Goal: Information Seeking & Learning: Learn about a topic

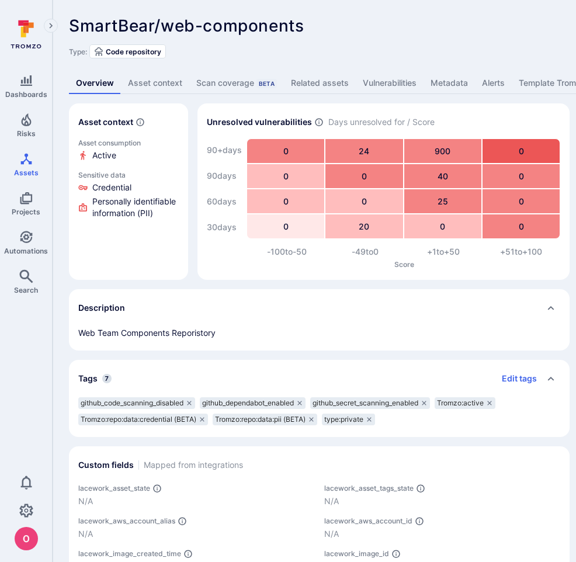
click at [145, 82] on link "Asset context" at bounding box center [155, 83] width 68 height 22
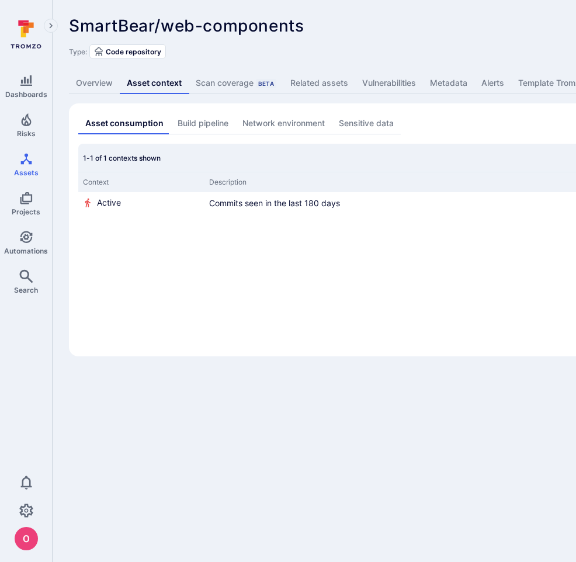
click at [228, 85] on div "Scan coverage Beta" at bounding box center [236, 83] width 81 height 12
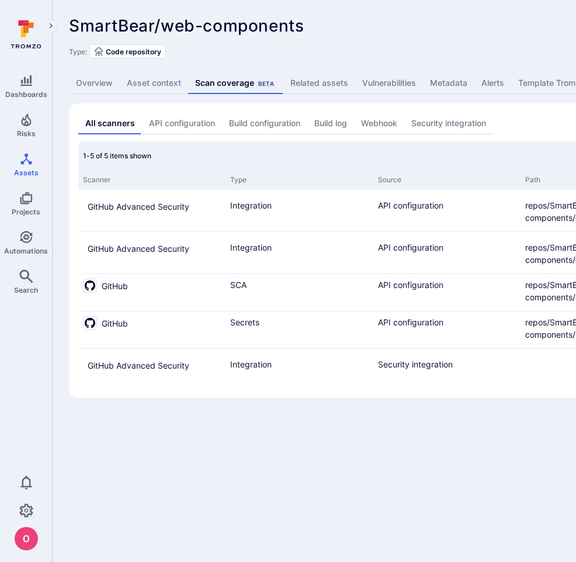
click at [96, 83] on link "Overview" at bounding box center [94, 83] width 51 height 22
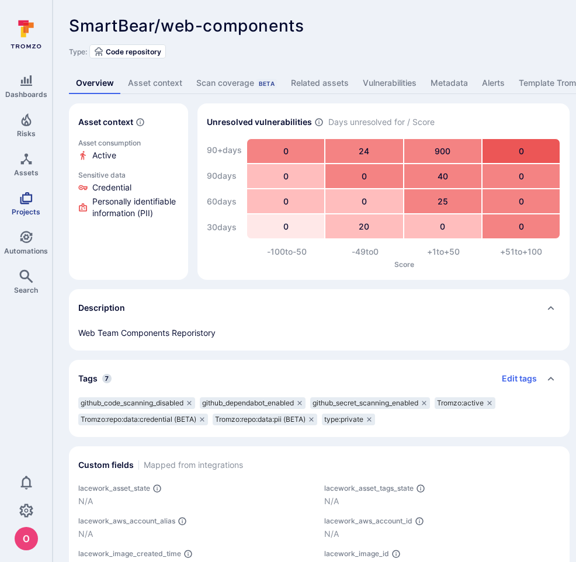
click at [28, 200] on icon "Projects" at bounding box center [26, 198] width 12 height 12
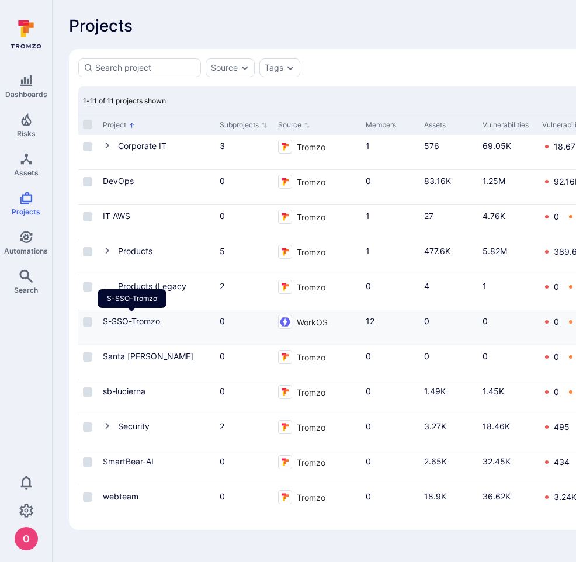
click at [136, 322] on link "S-SSO-Tromzo" at bounding box center [131, 321] width 57 height 10
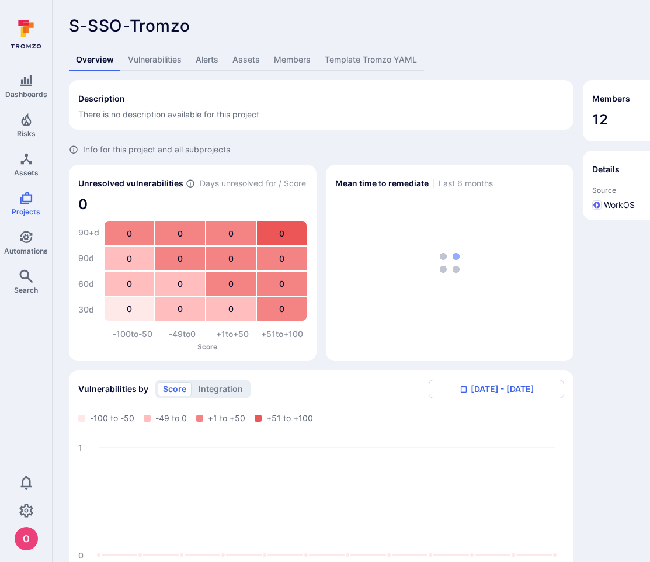
scroll to position [143, 0]
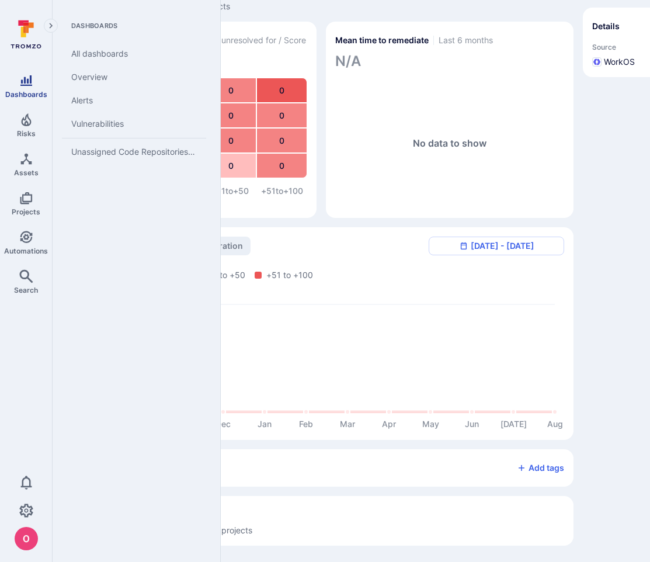
click at [26, 78] on icon "Dashboards" at bounding box center [26, 81] width 14 height 14
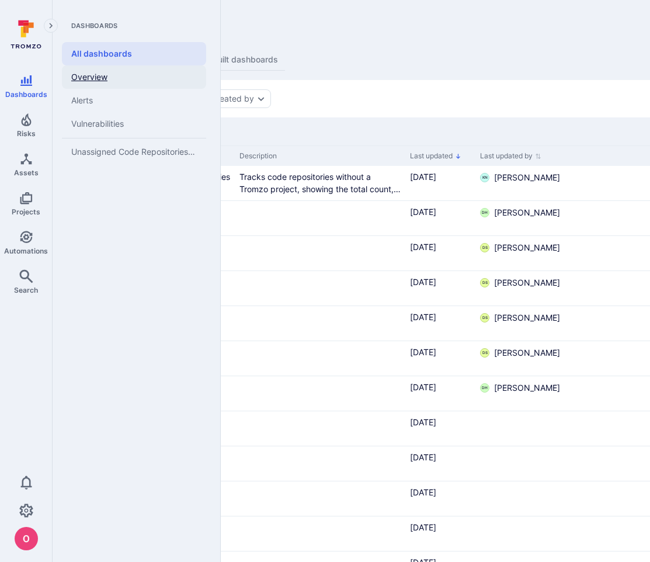
click at [92, 77] on link "Overview" at bounding box center [134, 76] width 144 height 23
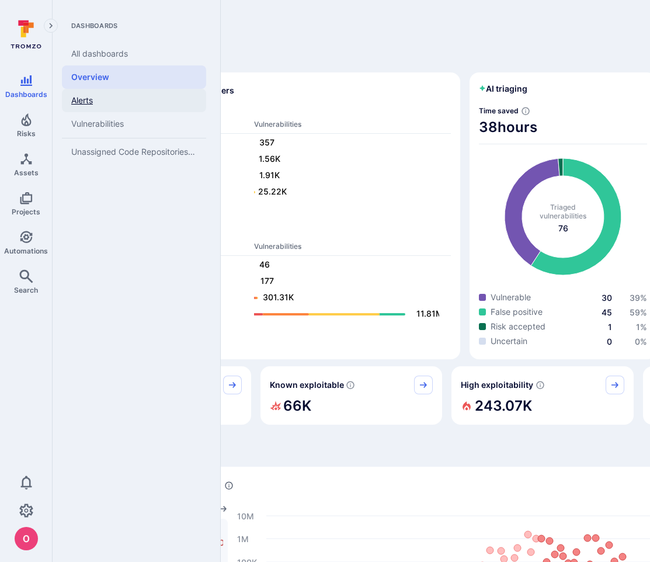
click at [86, 103] on link "Alerts" at bounding box center [134, 100] width 144 height 23
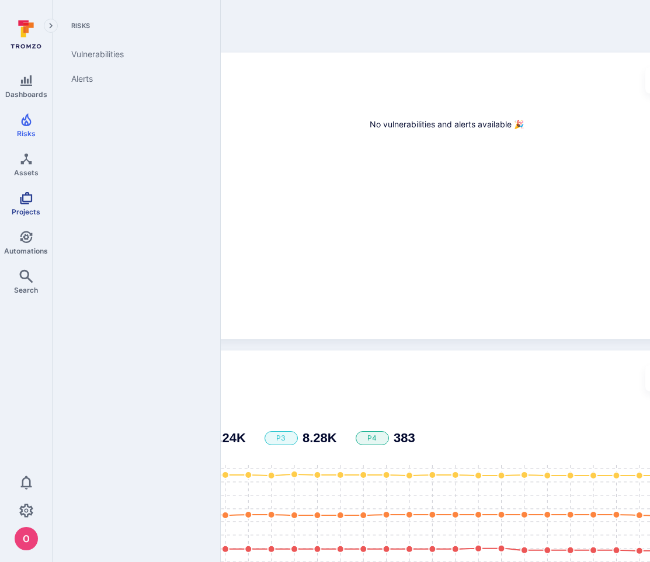
click at [27, 200] on icon "Projects" at bounding box center [26, 198] width 12 height 12
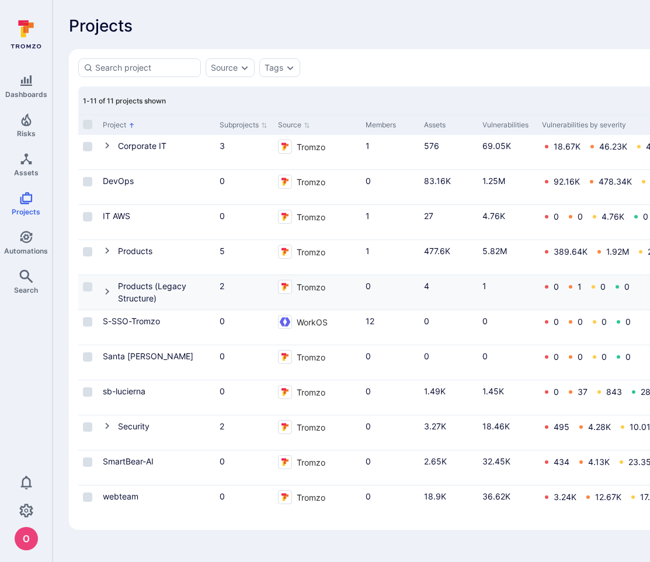
click at [106, 292] on icon "Cell for Project" at bounding box center [107, 291] width 4 height 6
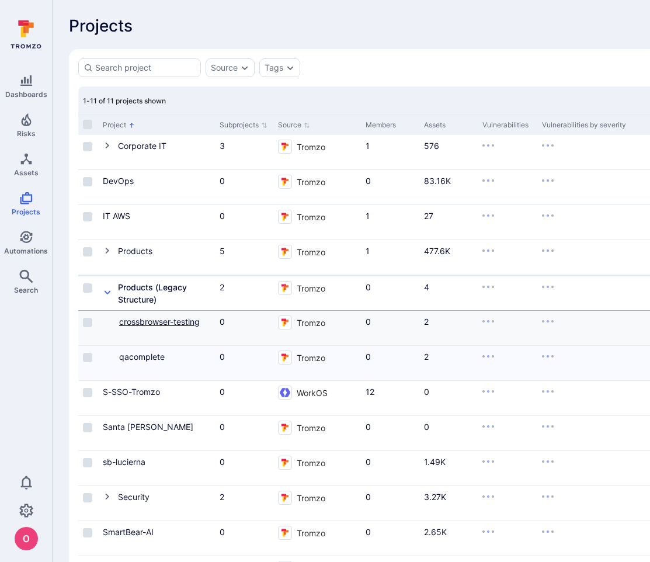
click at [155, 325] on link "crossbrowser-testing" at bounding box center [159, 322] width 81 height 10
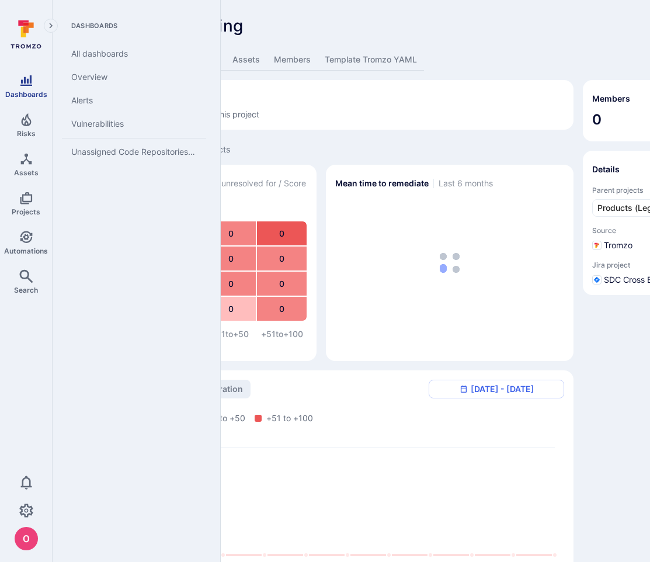
click at [31, 86] on icon "Dashboards" at bounding box center [26, 81] width 14 height 14
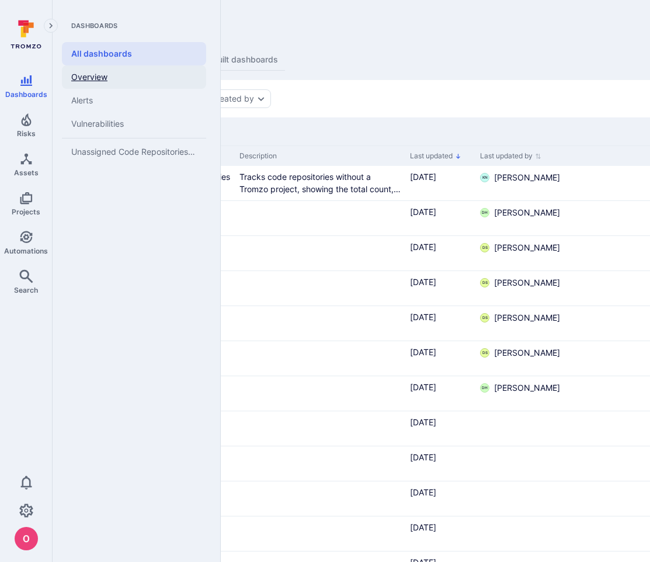
click at [99, 71] on link "Overview" at bounding box center [134, 76] width 144 height 23
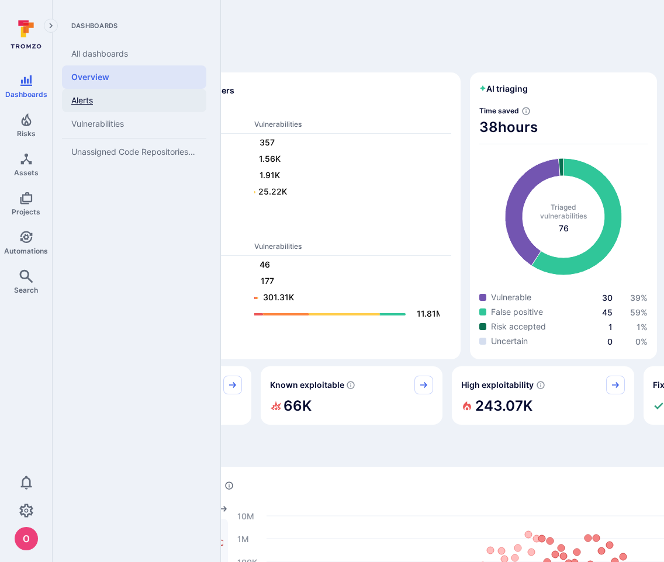
click at [75, 99] on link "Alerts" at bounding box center [134, 100] width 144 height 23
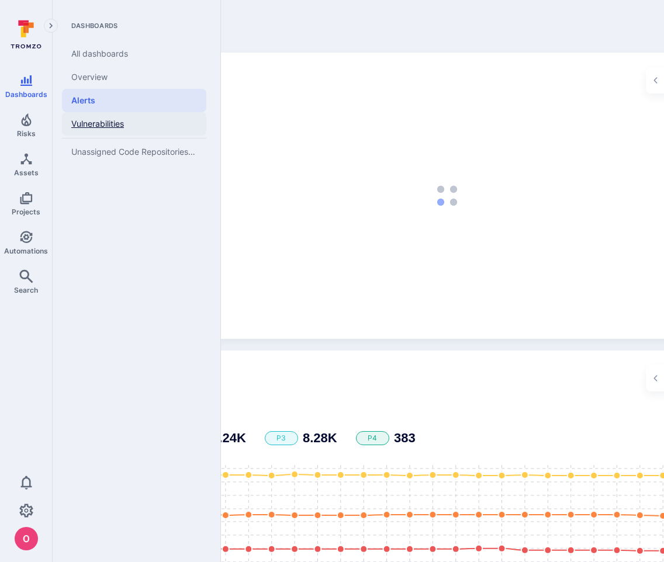
click at [82, 127] on link "Vulnerabilities" at bounding box center [134, 123] width 144 height 23
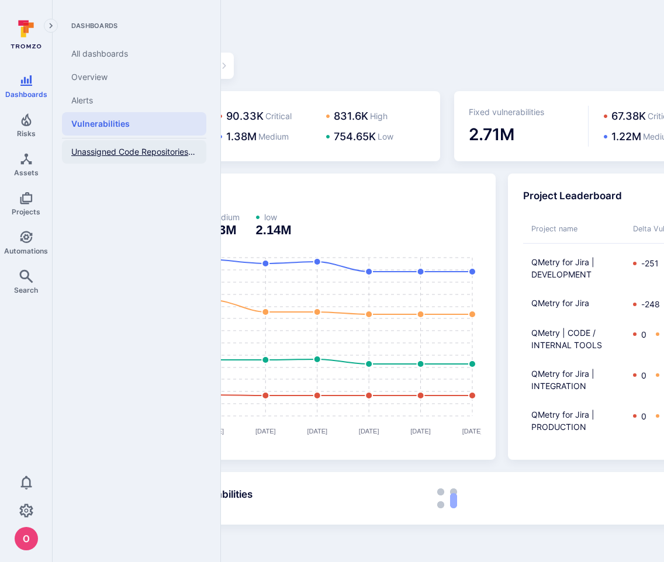
click at [109, 152] on span "Unassigned Code Repositories Overview" at bounding box center [134, 152] width 126 height 11
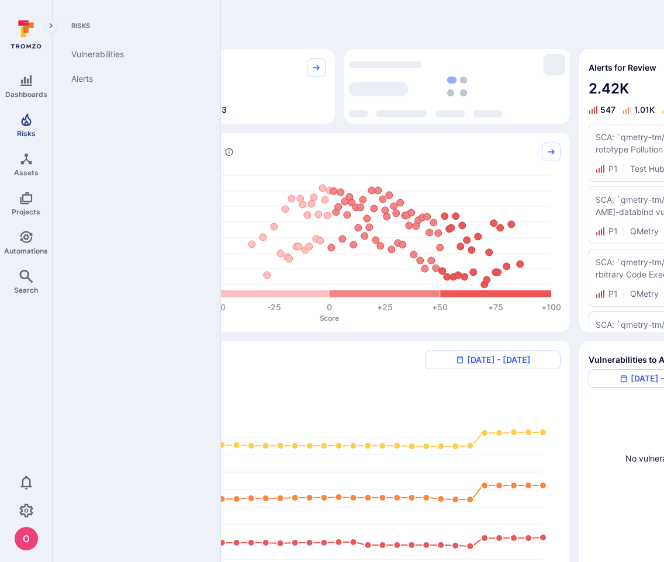
click at [32, 126] on link "Risks" at bounding box center [26, 125] width 52 height 34
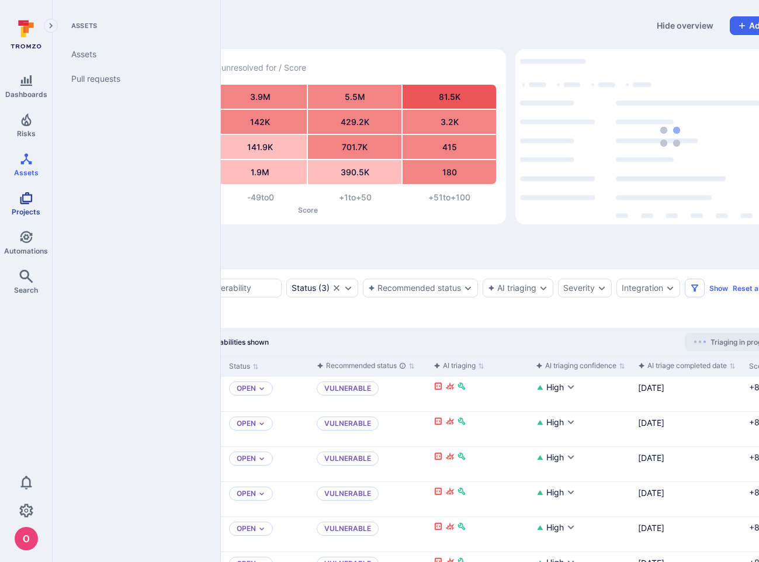
click at [29, 207] on span "Projects" at bounding box center [26, 211] width 29 height 9
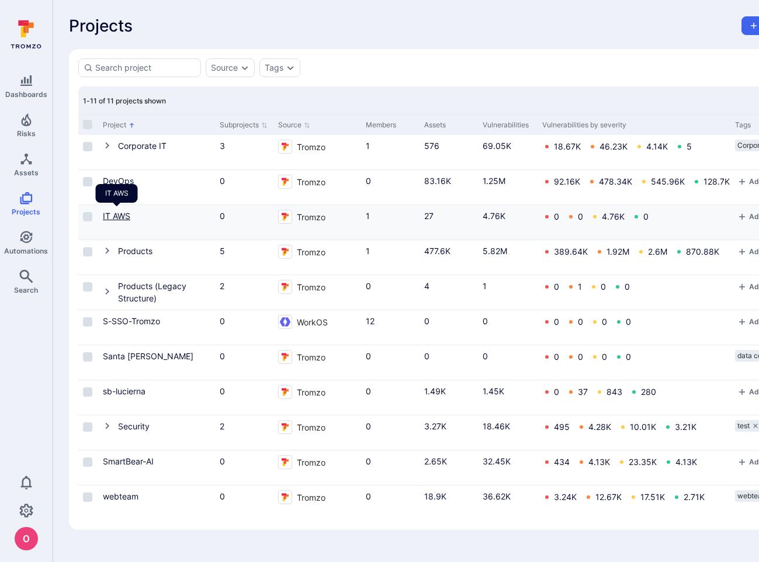
click at [117, 214] on link "IT AWS" at bounding box center [116, 216] width 27 height 10
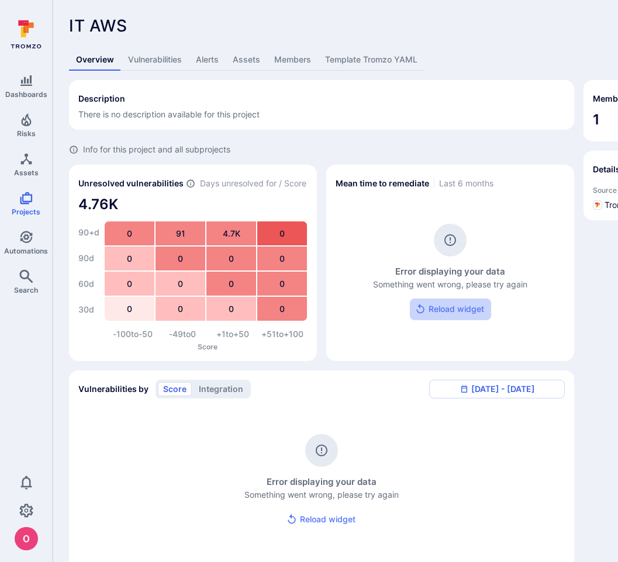
click at [462, 310] on button "Reload widget" at bounding box center [450, 310] width 81 height 22
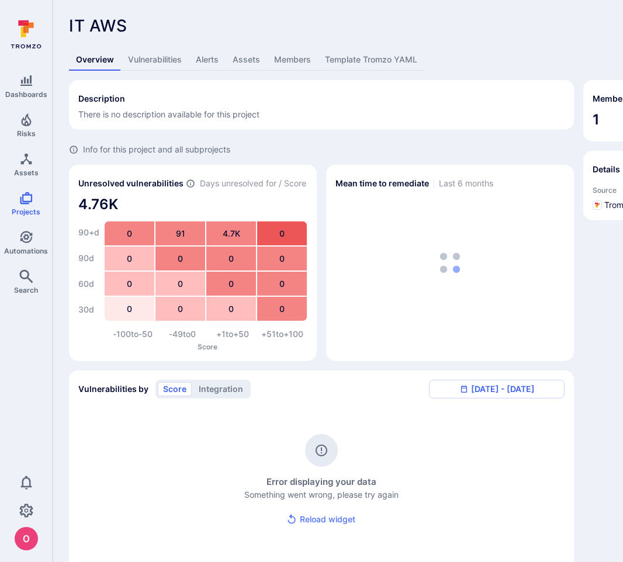
click at [325, 522] on button "Reload widget" at bounding box center [321, 520] width 81 height 22
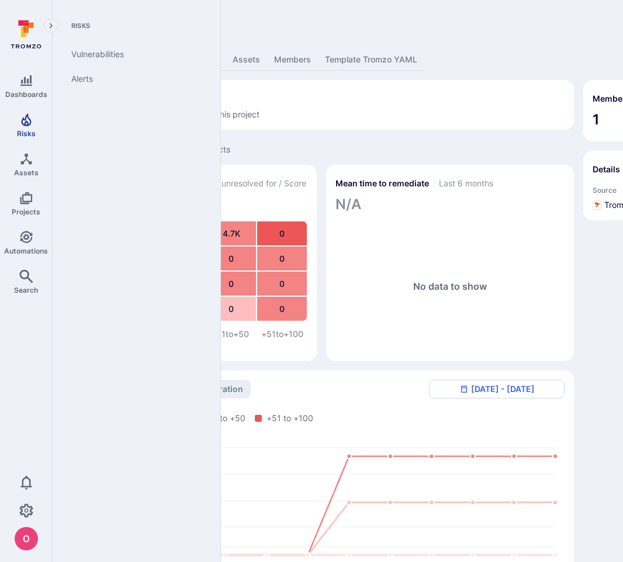
click at [21, 119] on icon "Risks" at bounding box center [26, 120] width 14 height 14
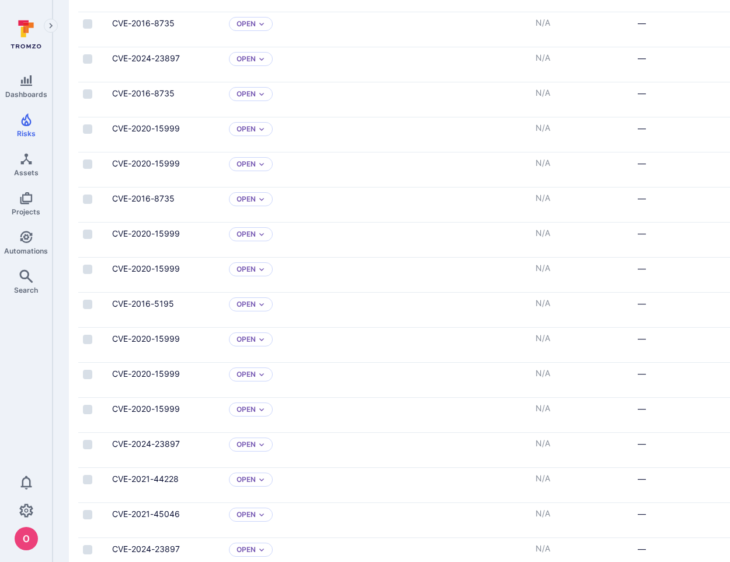
scroll to position [1617, 0]
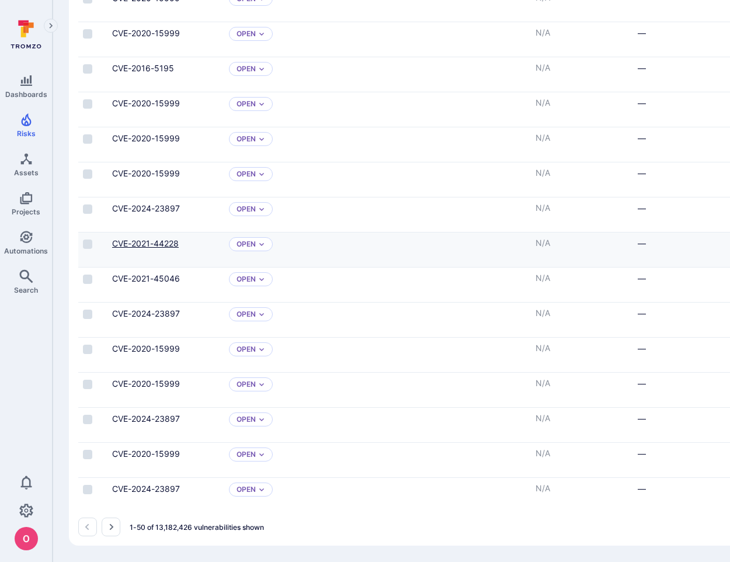
click at [134, 243] on link "CVE-2021-44228" at bounding box center [145, 243] width 67 height 10
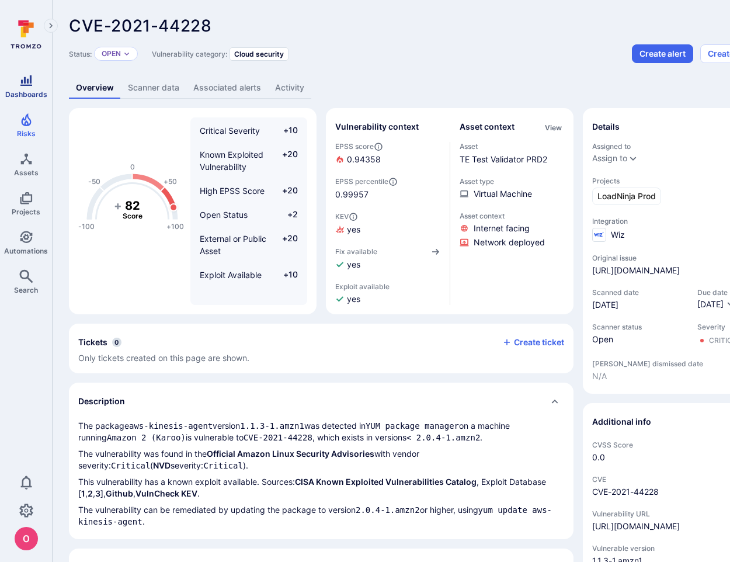
click at [23, 78] on icon "Dashboards" at bounding box center [26, 81] width 14 height 14
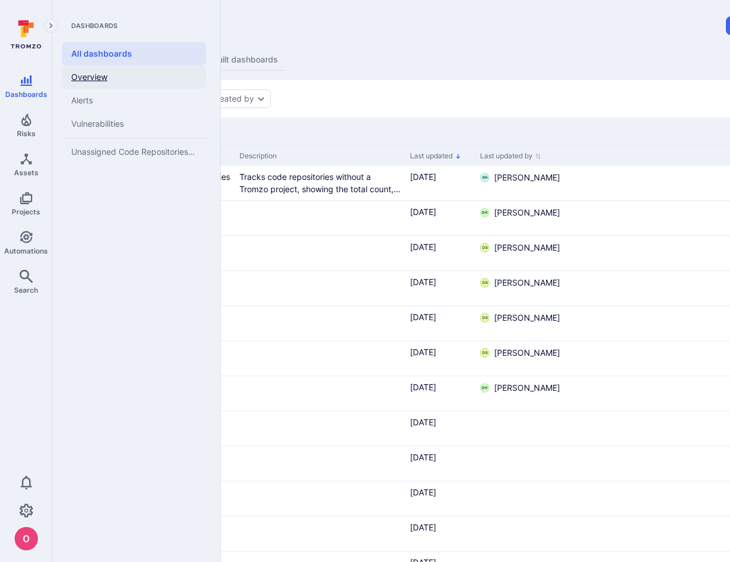
click at [90, 78] on link "Overview" at bounding box center [134, 76] width 144 height 23
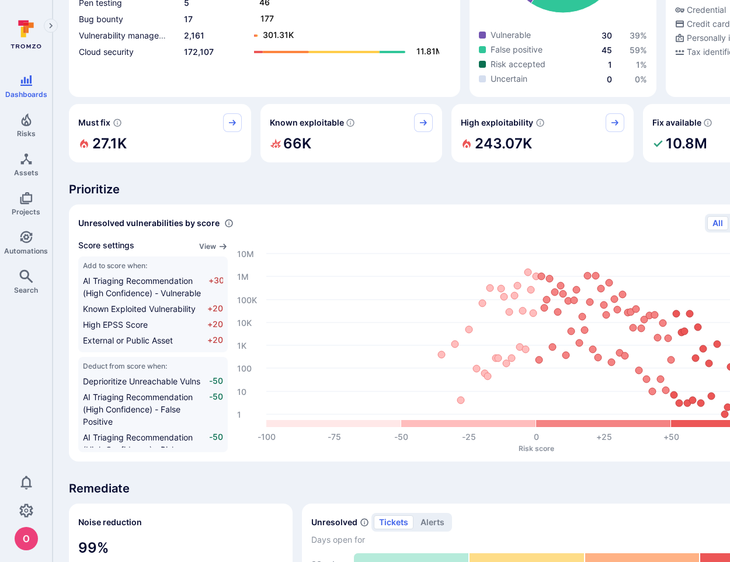
scroll to position [739, 0]
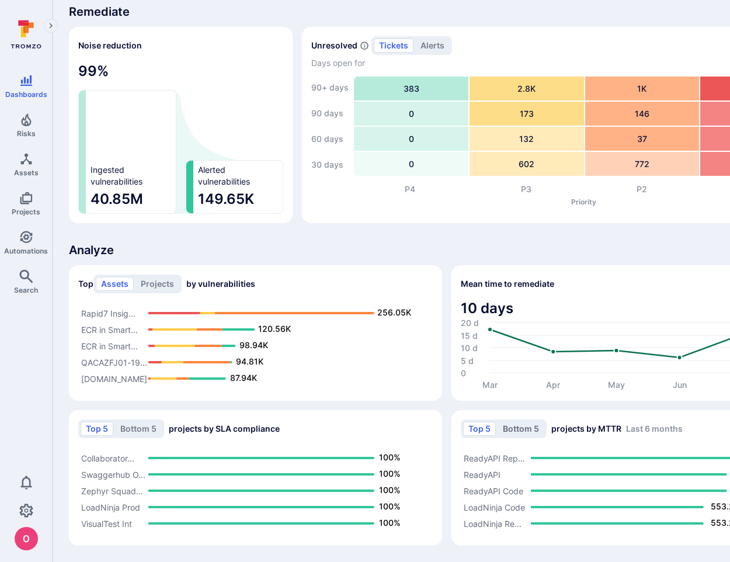
click at [525, 428] on button "Bottom 5" at bounding box center [521, 429] width 47 height 14
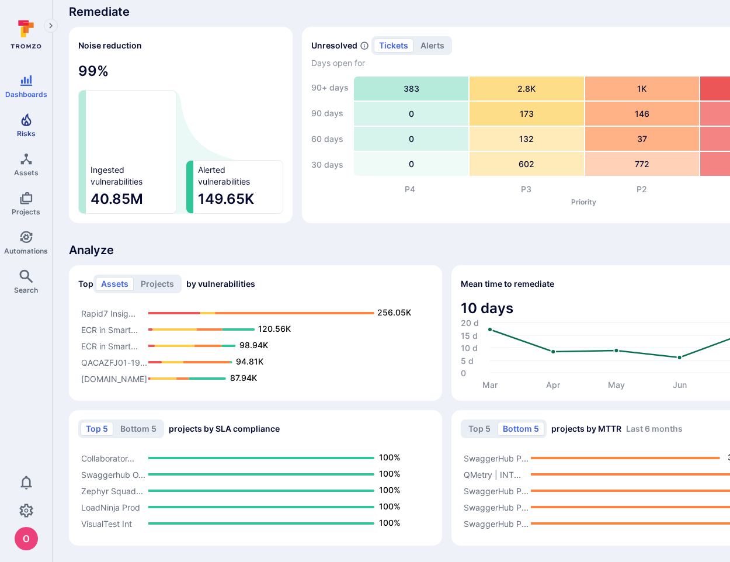
click at [21, 129] on span "Risks" at bounding box center [26, 133] width 19 height 9
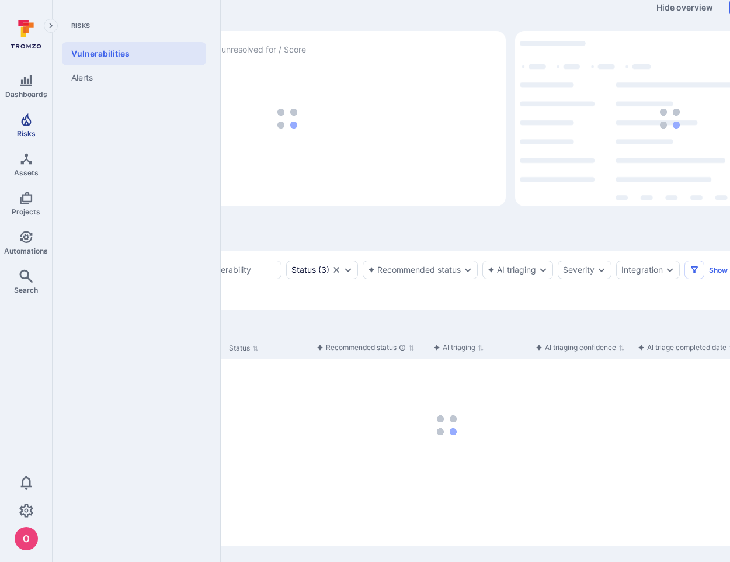
scroll to position [18, 0]
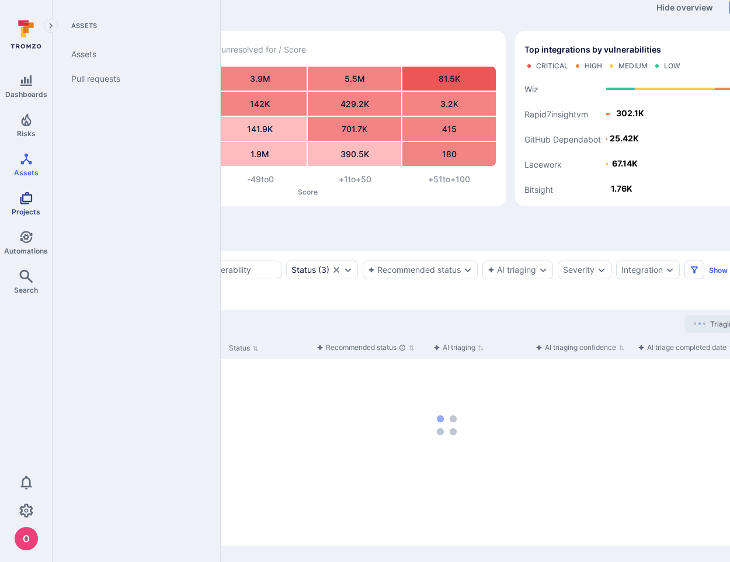
click at [25, 197] on icon "Projects" at bounding box center [26, 198] width 14 height 14
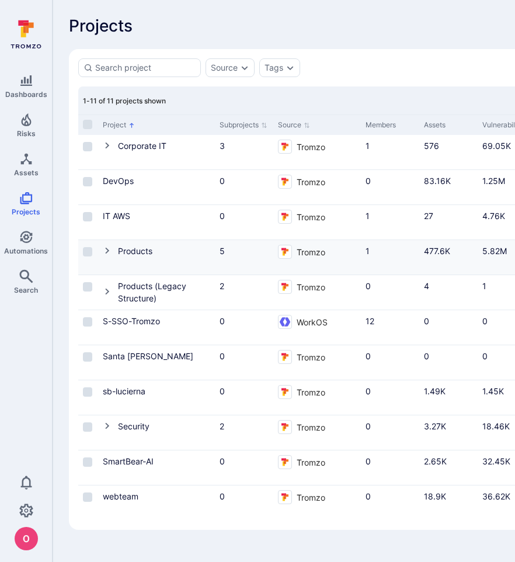
click at [107, 249] on icon "Cell for Project" at bounding box center [107, 251] width 4 height 6
click at [119, 219] on link "IT AWS" at bounding box center [116, 216] width 27 height 10
click at [121, 181] on link "DevOps" at bounding box center [118, 181] width 31 height 10
